Goal: Entertainment & Leisure: Consume media (video, audio)

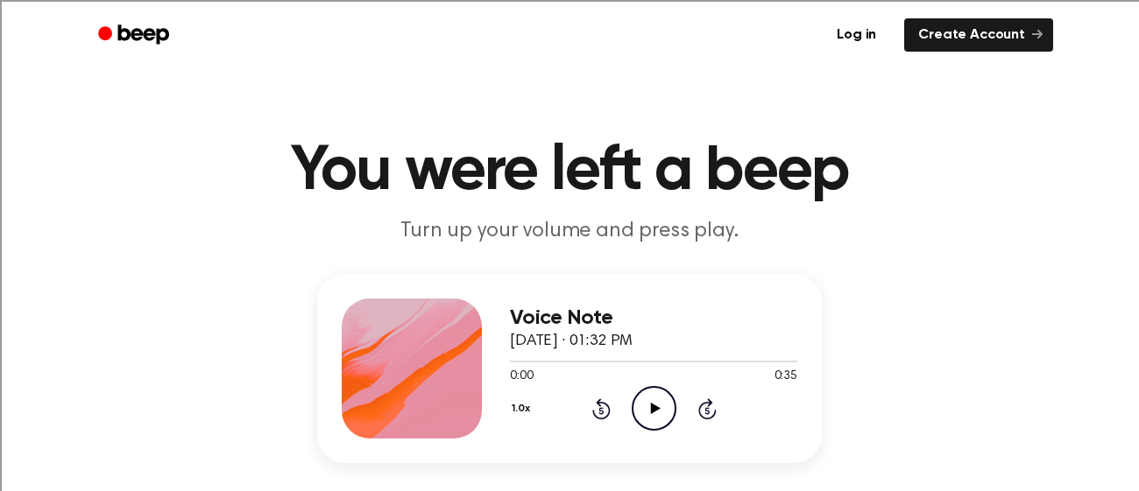
drag, startPoint x: 652, startPoint y: 397, endPoint x: 553, endPoint y: 300, distance: 138.7
click at [651, 396] on icon "Play Audio" at bounding box center [653, 408] width 45 height 45
click at [638, 405] on icon "Play Audio" at bounding box center [653, 408] width 45 height 45
drag, startPoint x: 669, startPoint y: 399, endPoint x: 564, endPoint y: 291, distance: 150.5
click at [668, 395] on icon "Play Audio" at bounding box center [653, 408] width 45 height 45
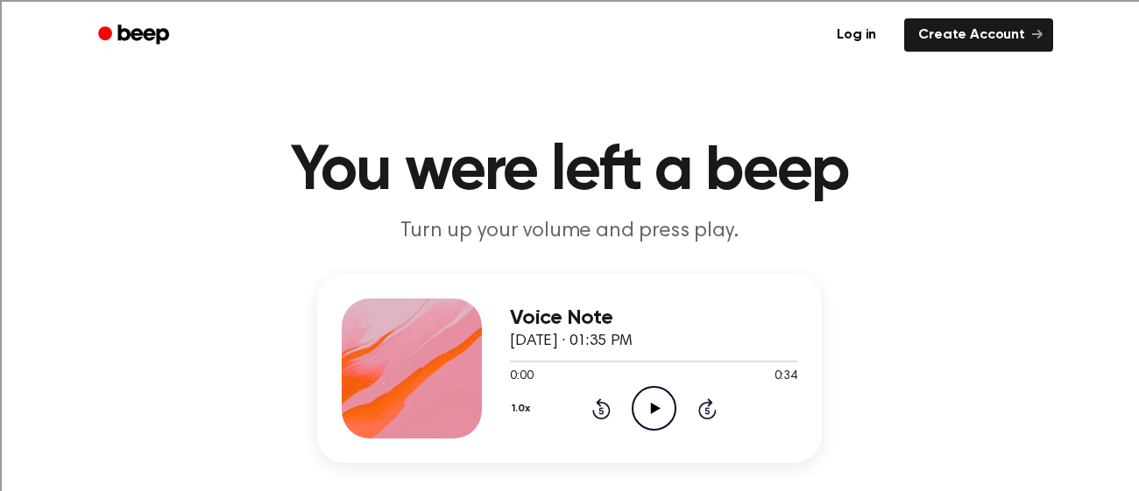
click at [646, 402] on icon "Play Audio" at bounding box center [653, 408] width 45 height 45
